Goal: Task Accomplishment & Management: Use online tool/utility

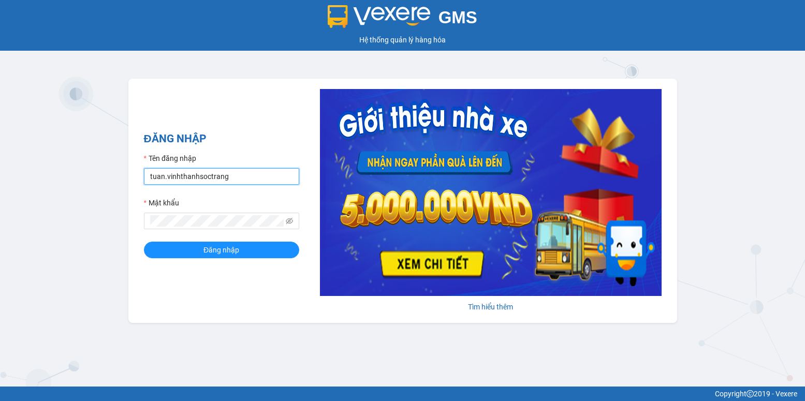
click at [161, 178] on input "tuan.vinhthanhsoctrang" at bounding box center [221, 176] width 155 height 17
drag, startPoint x: 164, startPoint y: 178, endPoint x: 145, endPoint y: 185, distance: 20.3
click at [145, 185] on input "tuan.vinhthanhsoctrang" at bounding box center [221, 176] width 155 height 17
type input "quanly.vinhthanhsoctrang"
click at [135, 233] on div "ĐĂNG NHẬP Tên đăng nhập quanly.vinhthanhsoctrang Mật khẩu Đăng nhập Tìm hiểu th…" at bounding box center [402, 201] width 549 height 244
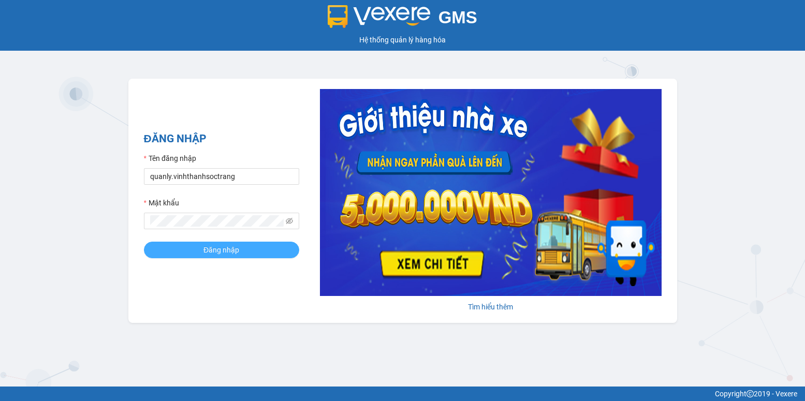
click at [225, 249] on span "Đăng nhập" at bounding box center [221, 249] width 36 height 11
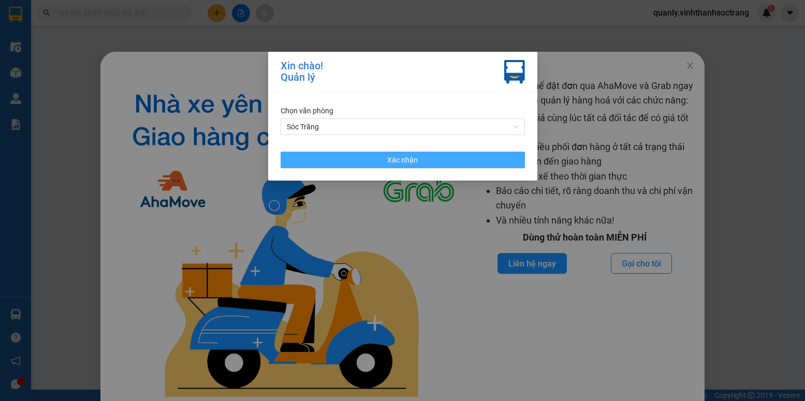
click at [407, 154] on span "Xác nhận" at bounding box center [402, 159] width 31 height 11
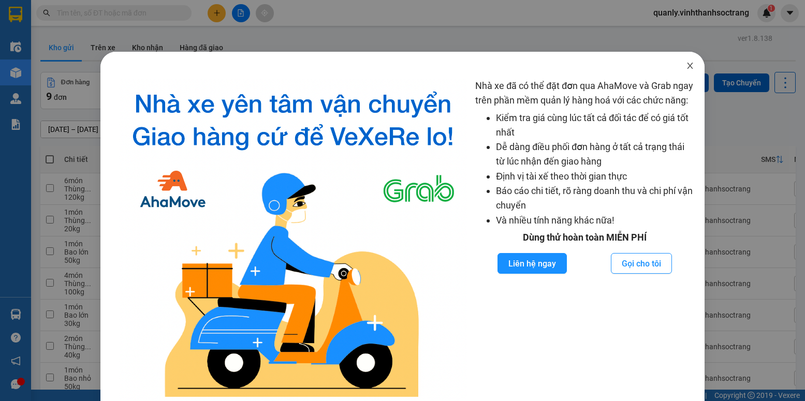
click at [692, 67] on span "Close" at bounding box center [690, 66] width 29 height 29
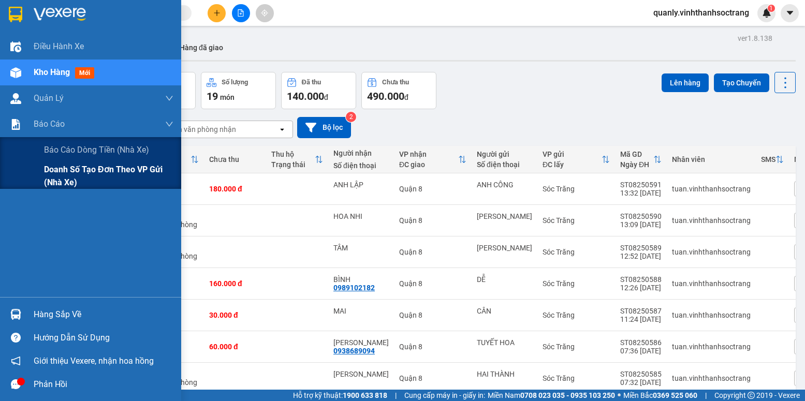
click at [74, 172] on span "Doanh số tạo đơn theo VP gửi (nhà xe)" at bounding box center [108, 176] width 129 height 26
